Goal: Find specific page/section: Find specific page/section

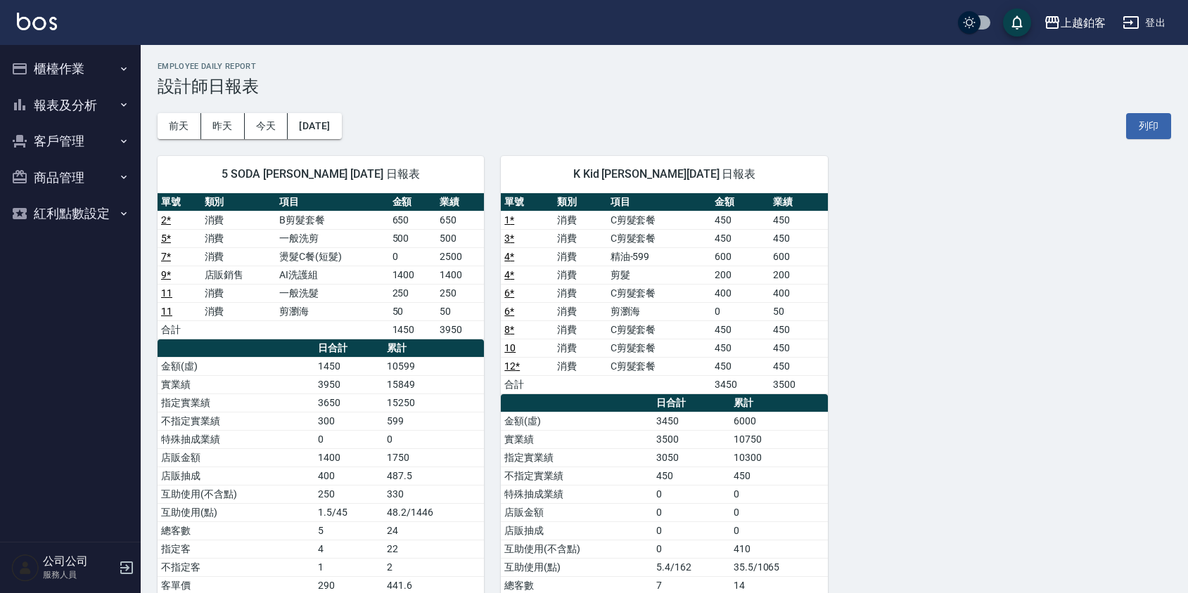
scroll to position [9, 0]
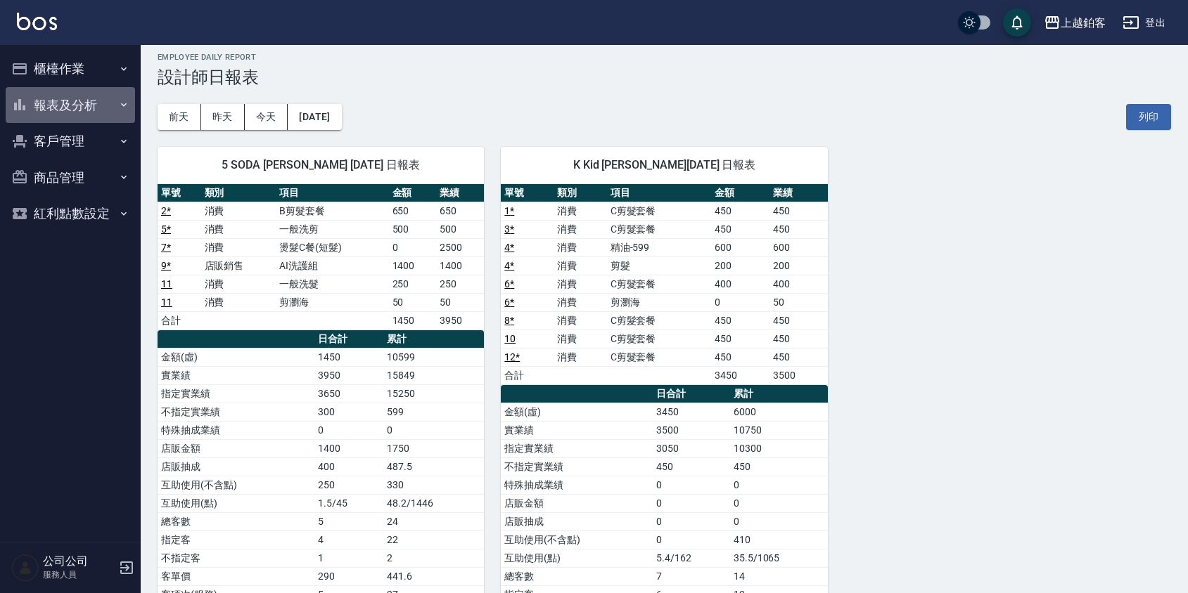
click at [62, 95] on button "報表及分析" at bounding box center [70, 105] width 129 height 37
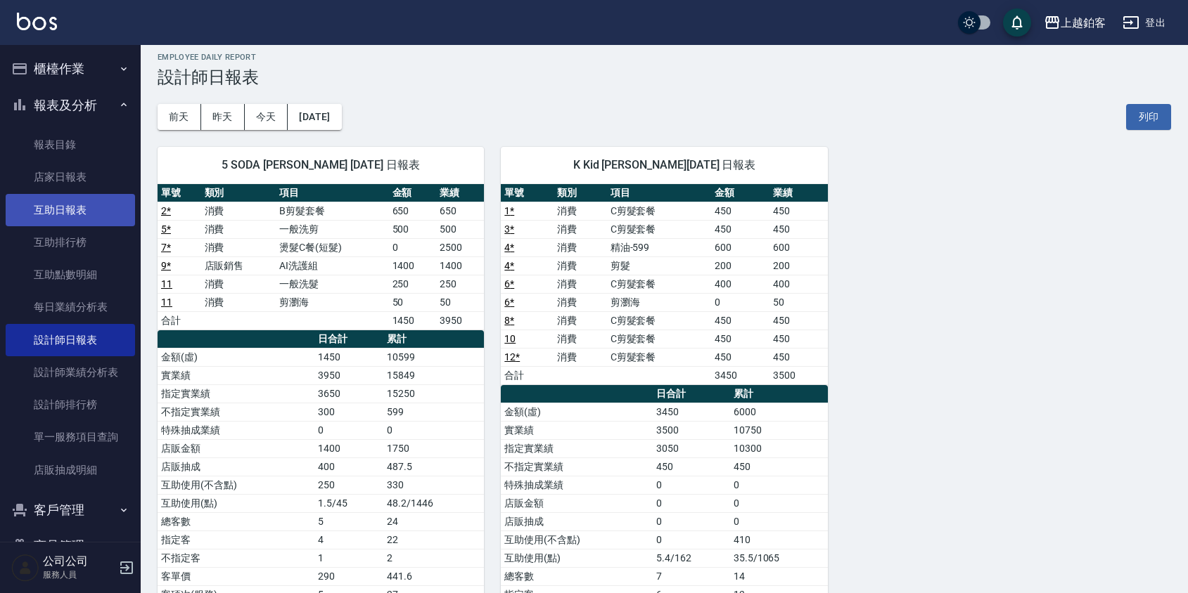
click at [98, 218] on link "互助日報表" at bounding box center [70, 210] width 129 height 32
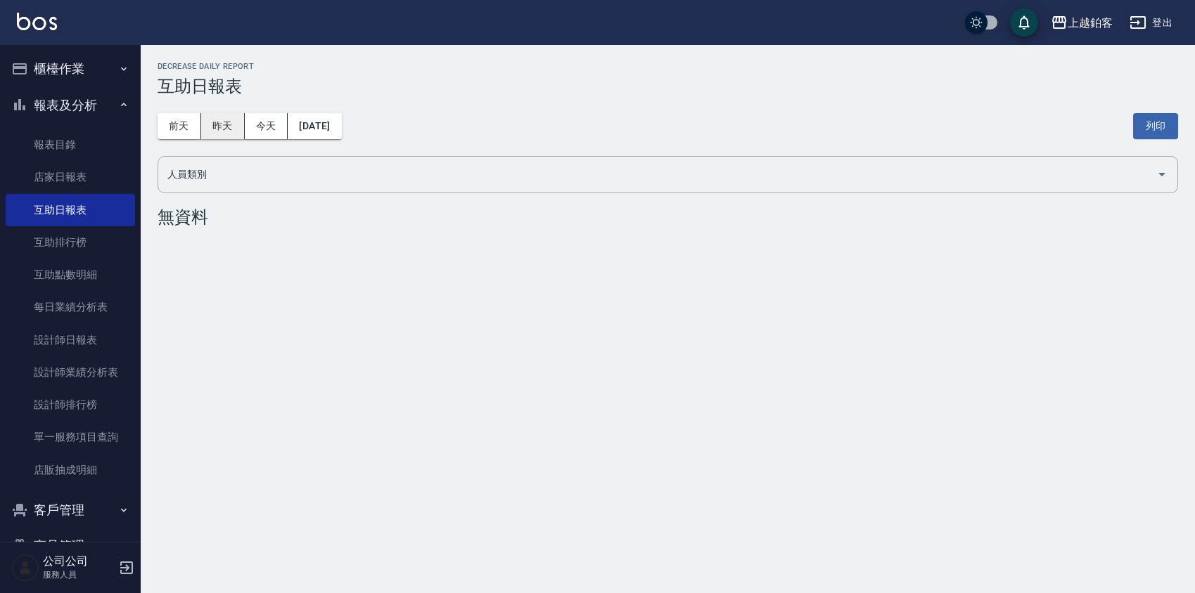
click at [242, 122] on button "昨天" at bounding box center [223, 126] width 44 height 26
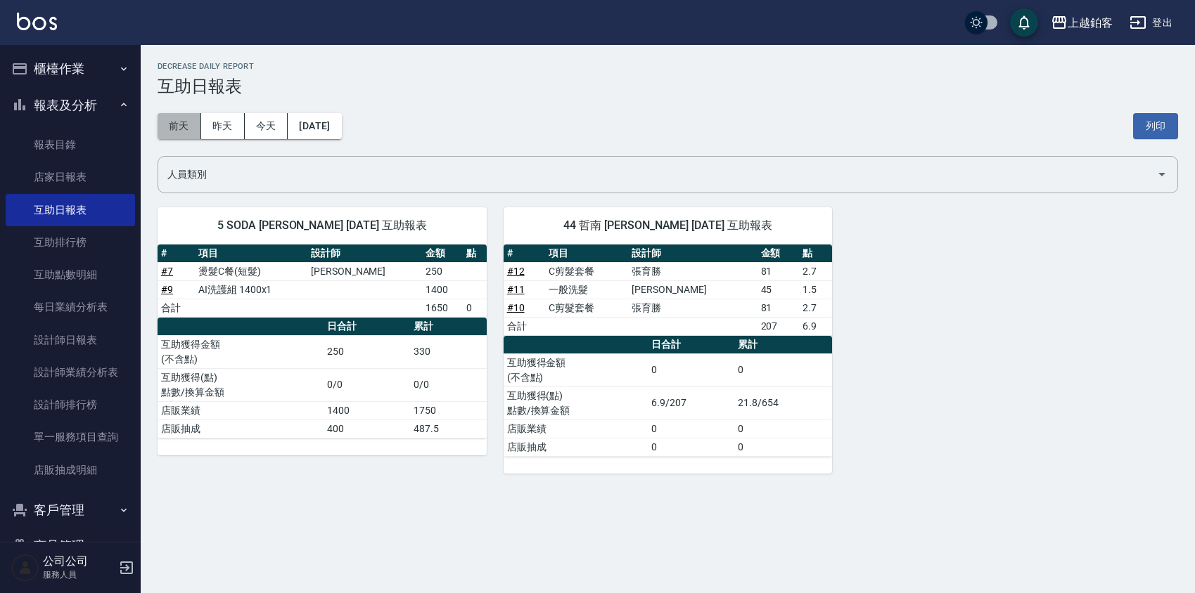
click at [195, 122] on button "前天" at bounding box center [180, 126] width 44 height 26
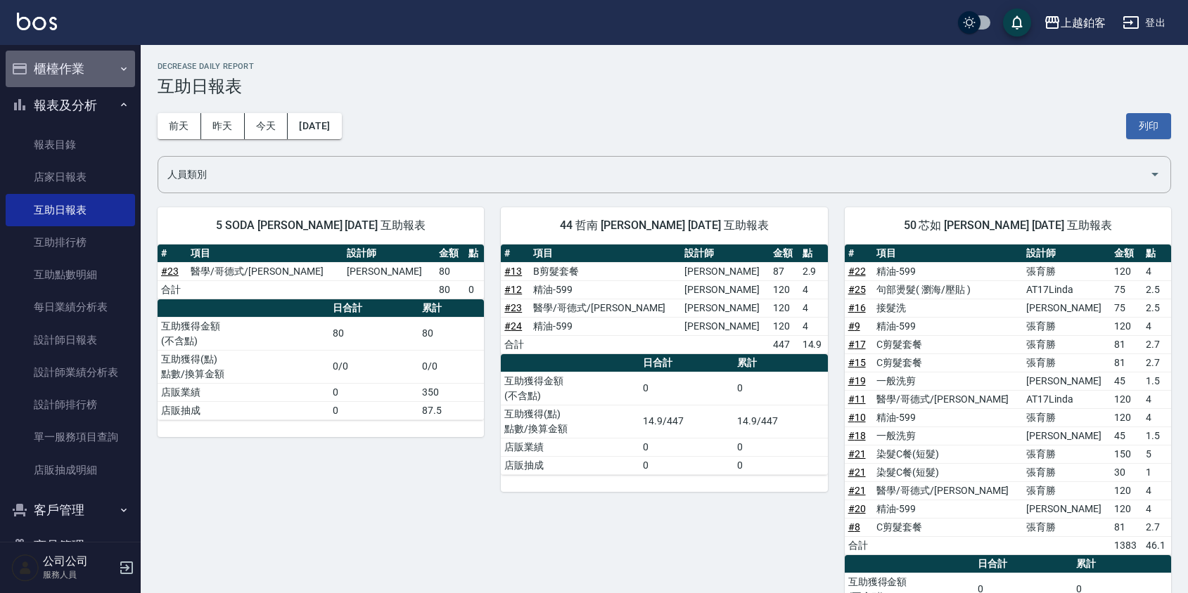
click at [121, 60] on button "櫃檯作業" at bounding box center [70, 69] width 129 height 37
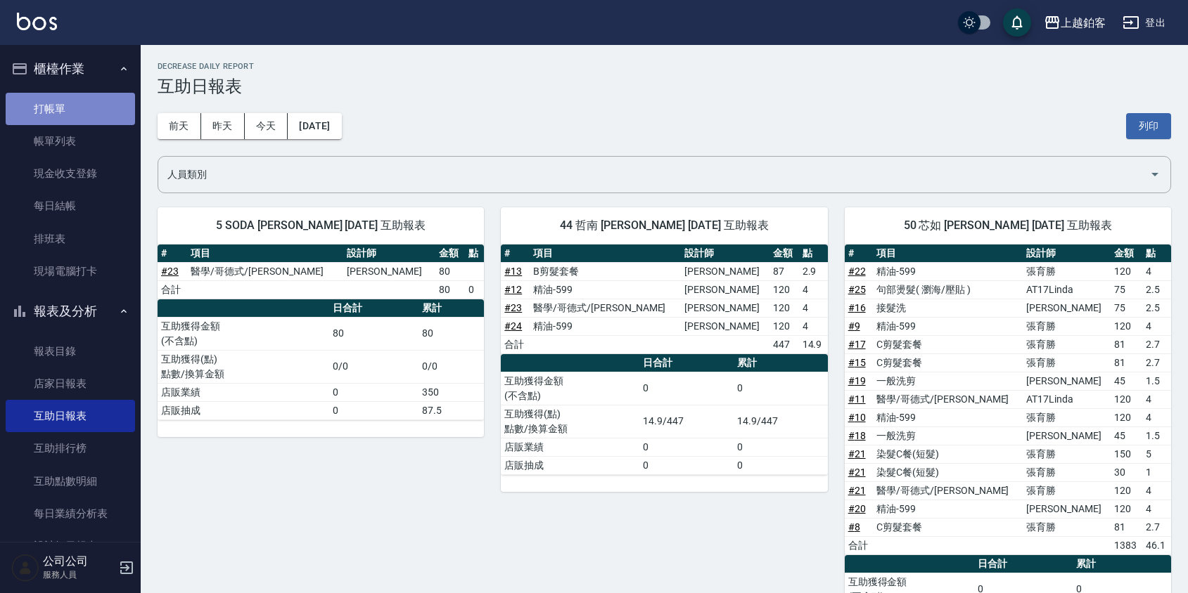
click at [105, 93] on link "打帳單" at bounding box center [70, 109] width 129 height 32
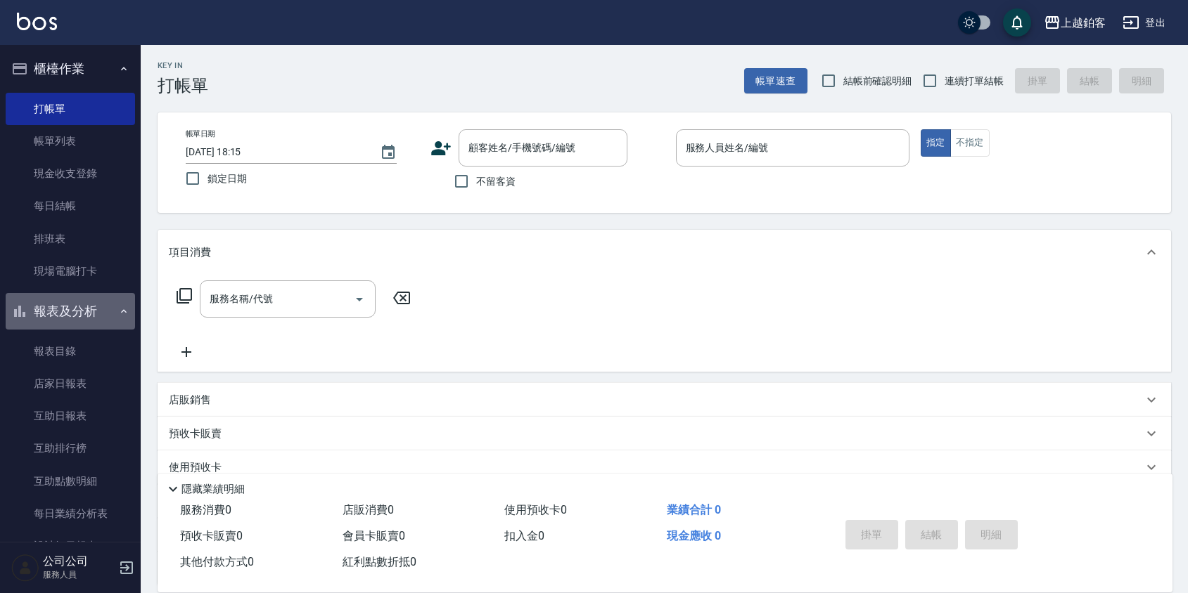
scroll to position [1, 0]
click at [121, 306] on icon "button" at bounding box center [123, 311] width 11 height 11
